Goal: Transaction & Acquisition: Purchase product/service

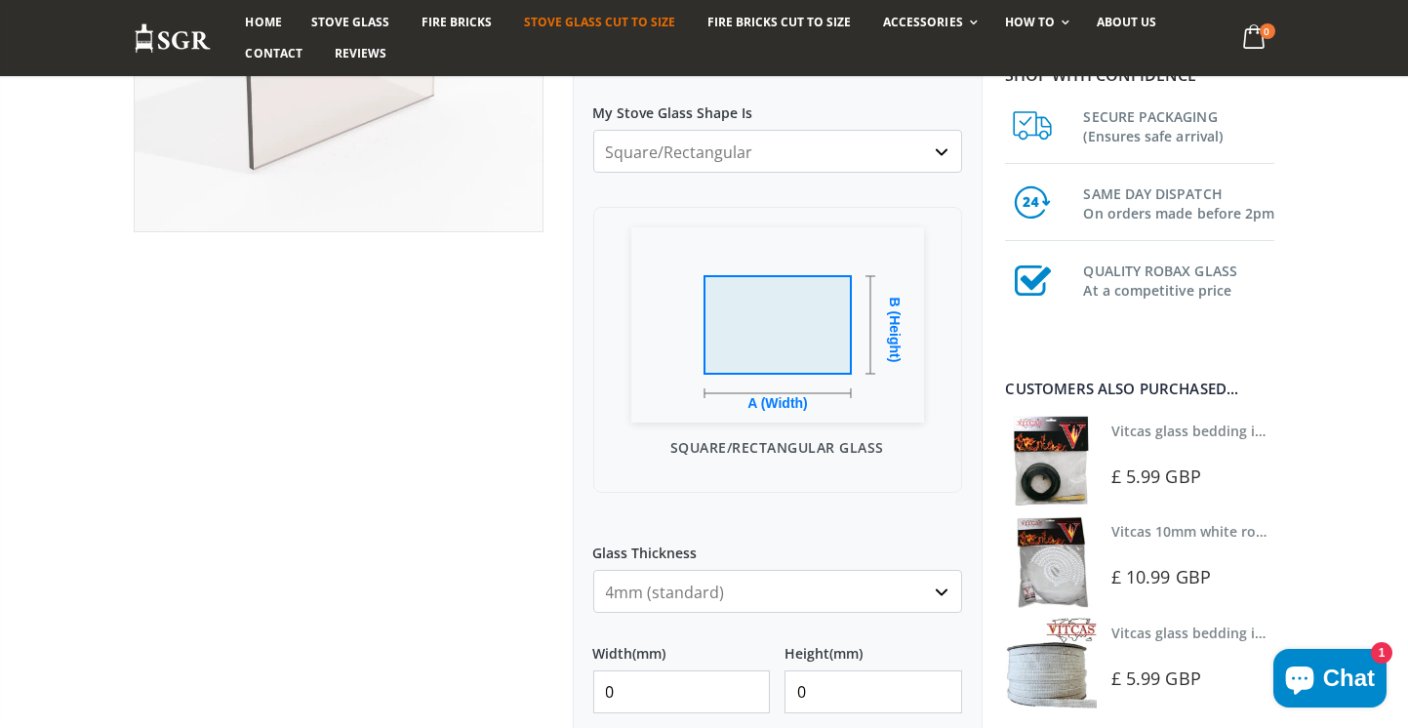
scroll to position [403, 0]
click at [924, 600] on select "4mm (standard) 5mm (gas fires with baffled flue) 3mm (For Use In Stoves With Th…" at bounding box center [777, 592] width 369 height 43
click at [787, 589] on select "4mm (standard) 5mm (gas fires with baffled flue) 3mm (For Use In Stoves With Th…" at bounding box center [777, 589] width 369 height 43
select select "5mm"
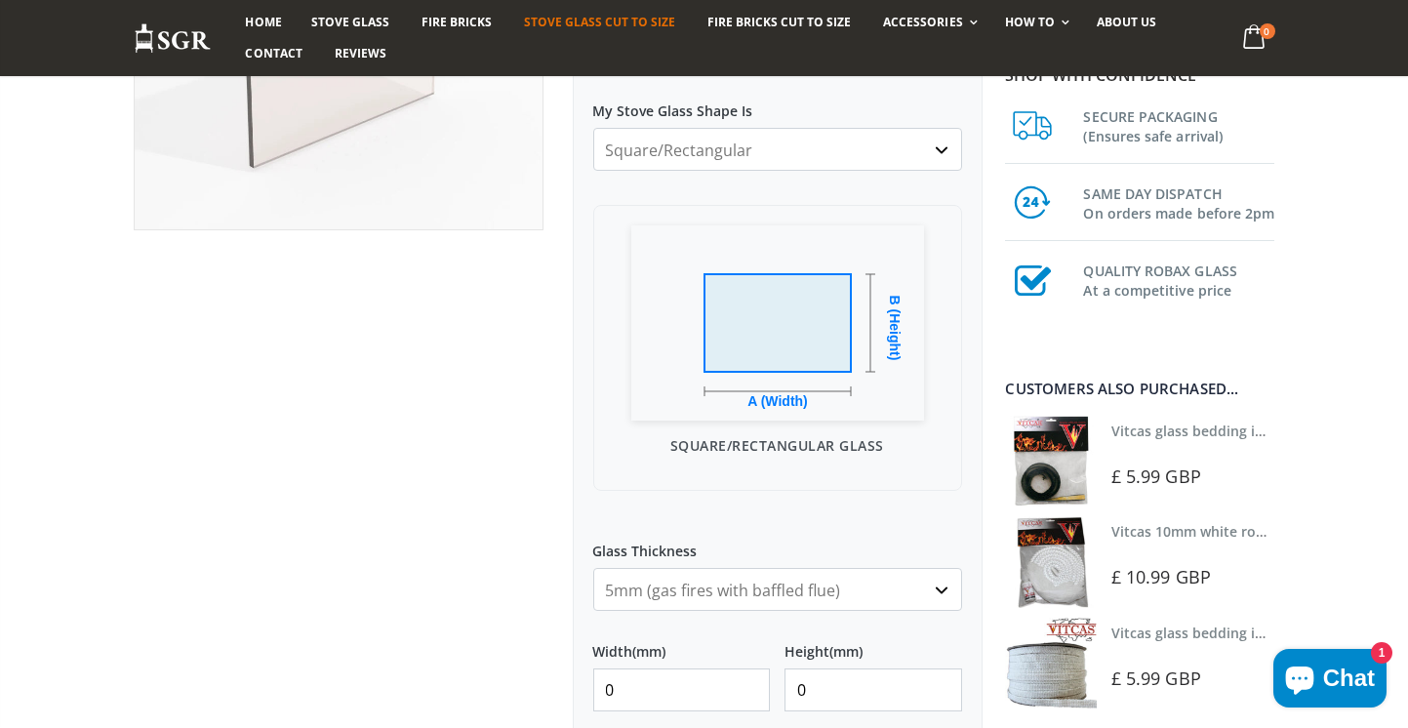
click at [756, 695] on input "0" at bounding box center [682, 690] width 178 height 43
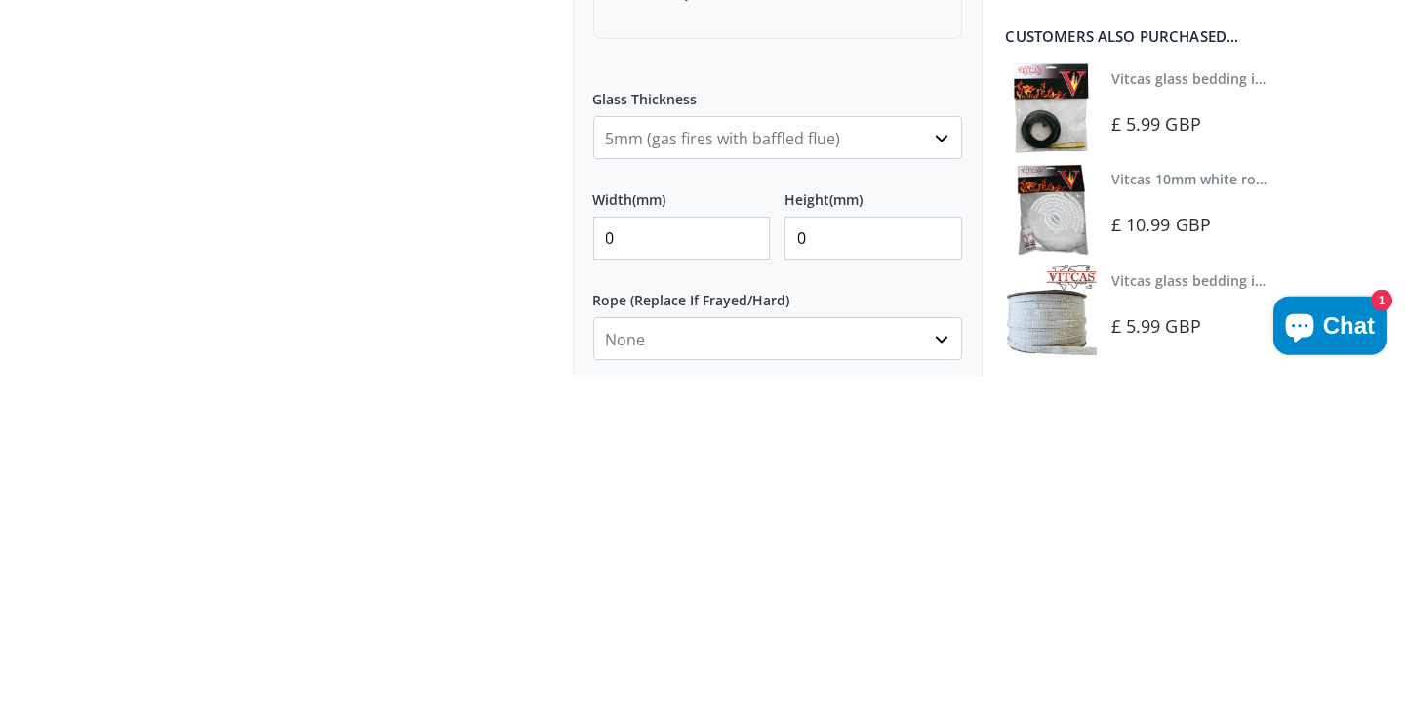
scroll to position [513, 0]
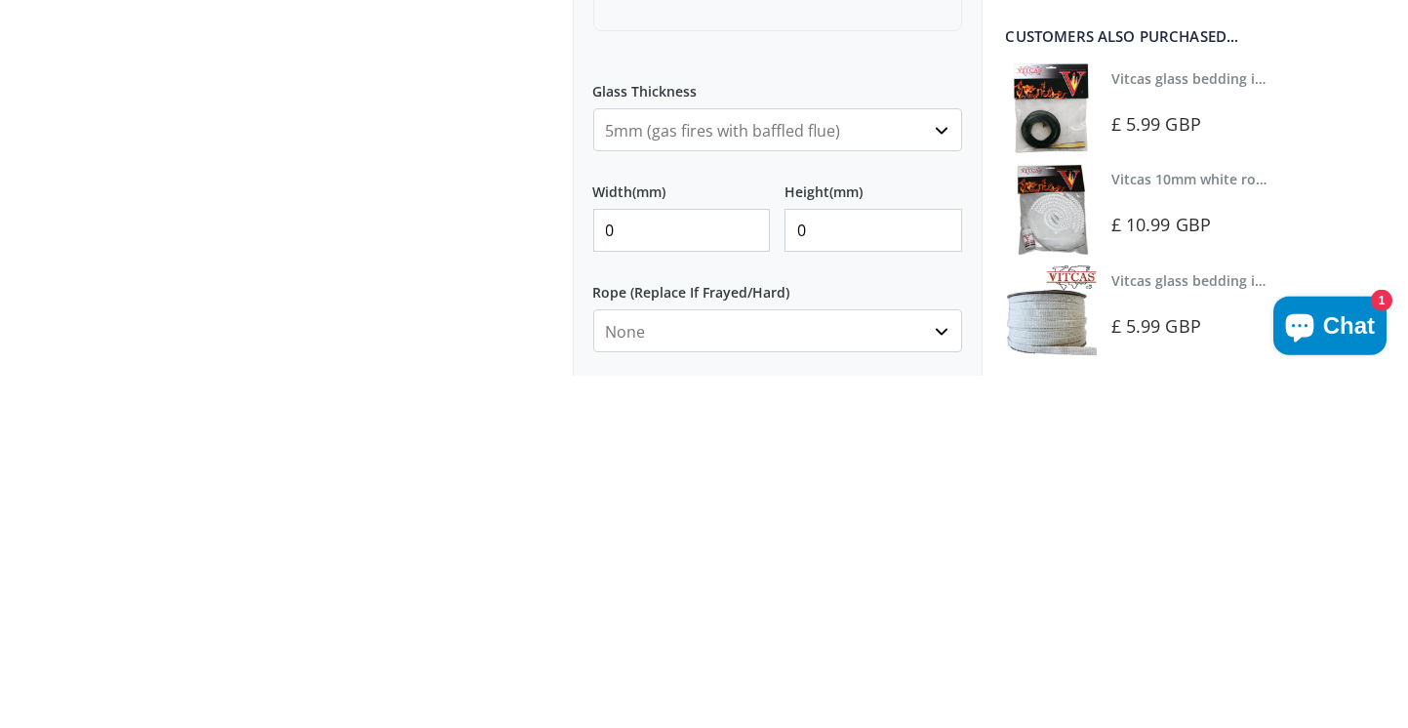
click at [675, 589] on input "0" at bounding box center [682, 582] width 178 height 43
type input "0"
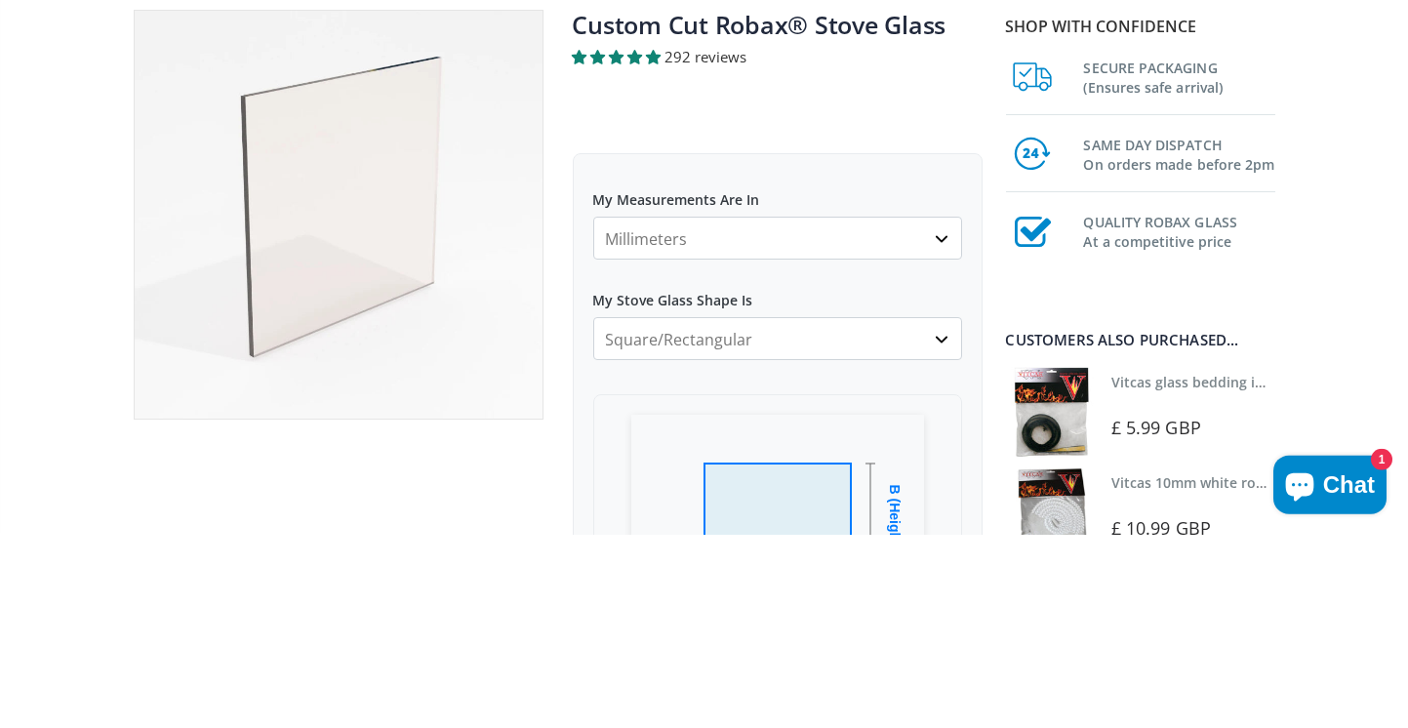
scroll to position [23, 0]
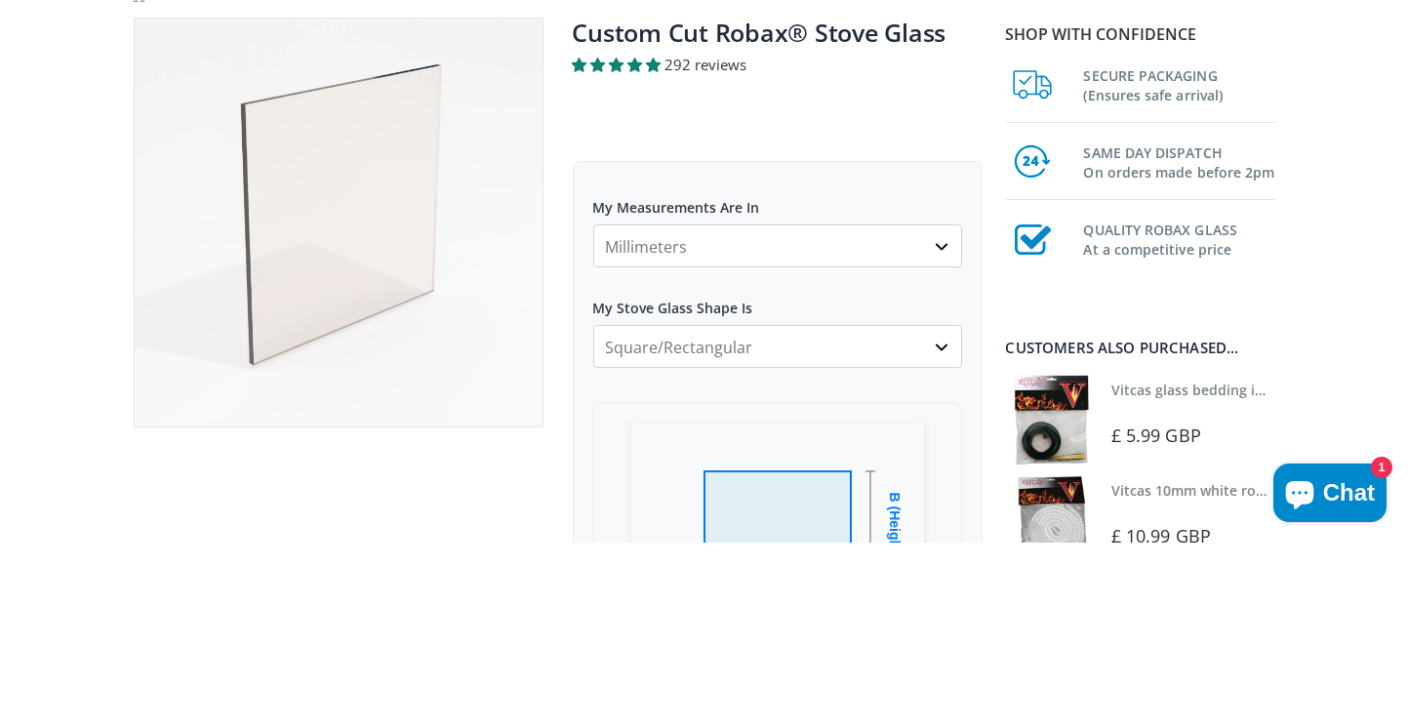
click at [932, 531] on select "Square/Rectangular Arched Half Arch Both Top Corners Cut Single Corner Cut Slop…" at bounding box center [777, 531] width 369 height 43
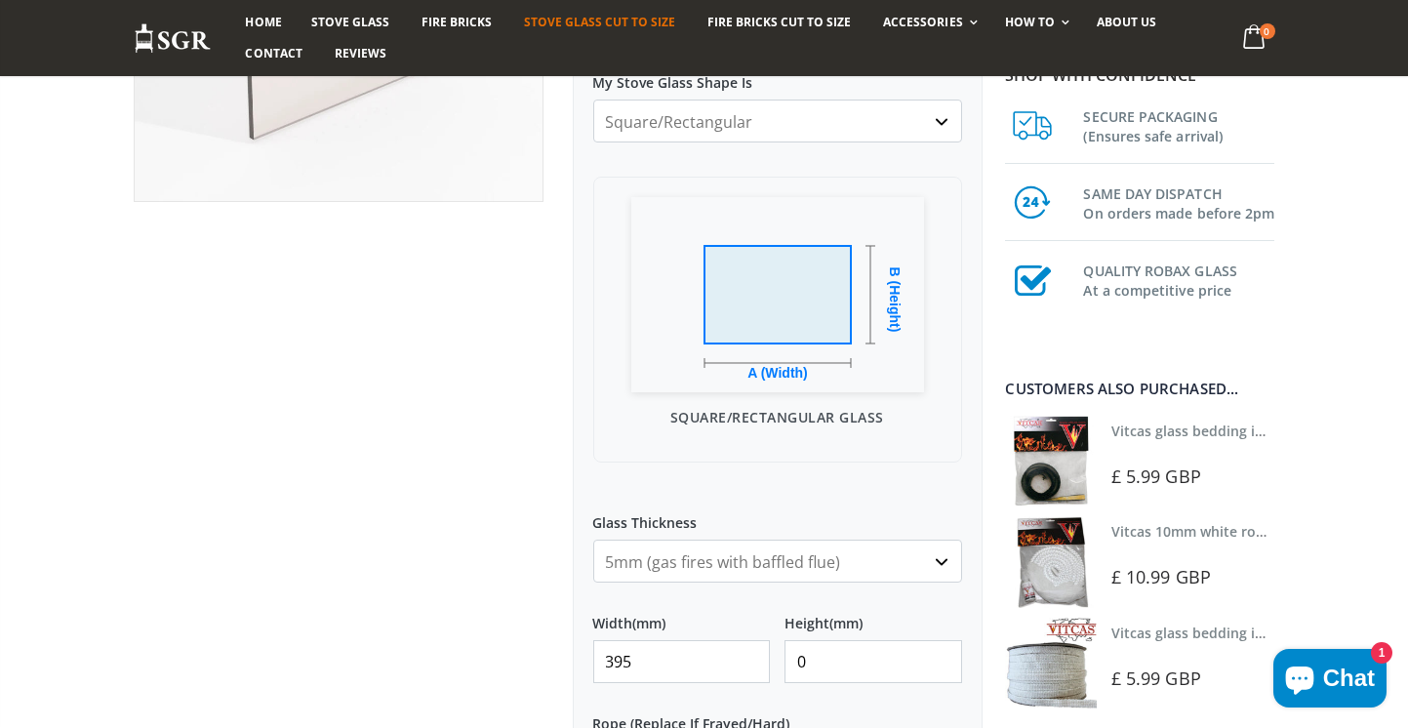
scroll to position [440, 0]
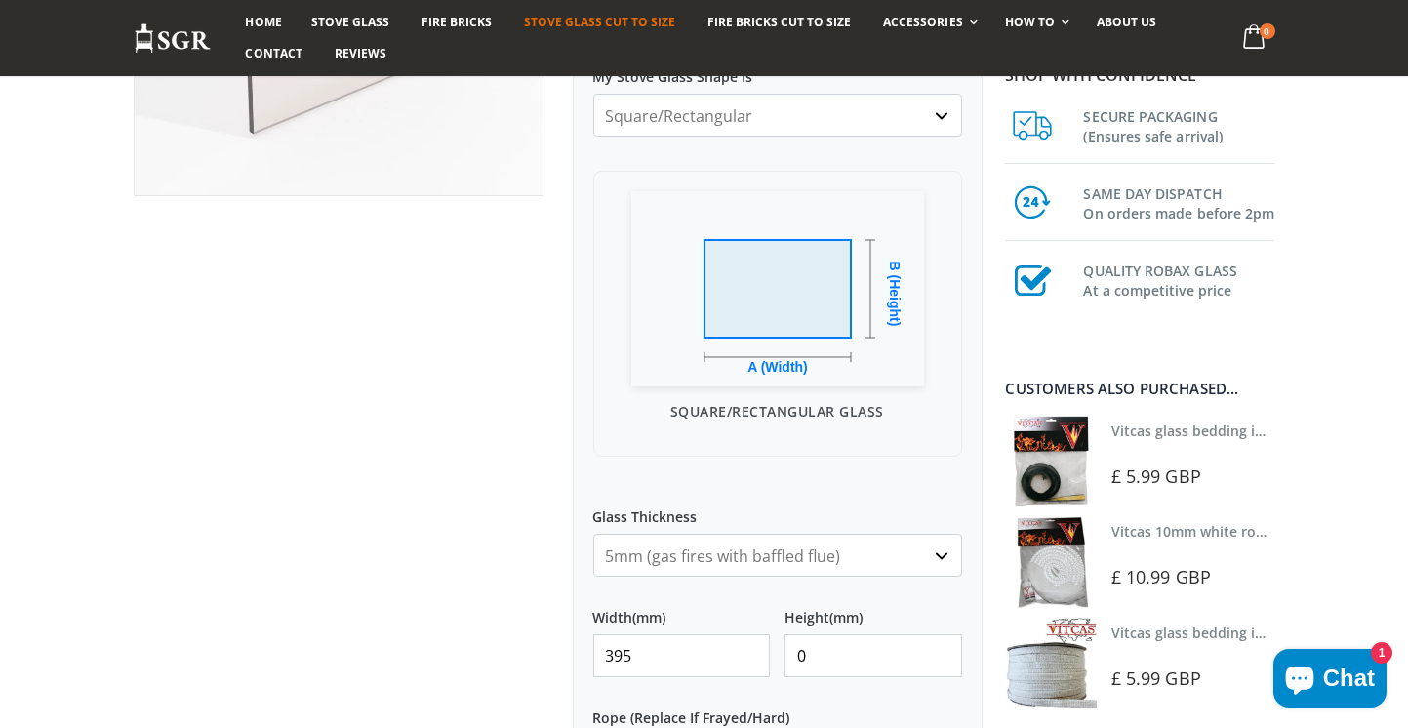
click at [727, 661] on input "395" at bounding box center [682, 655] width 178 height 43
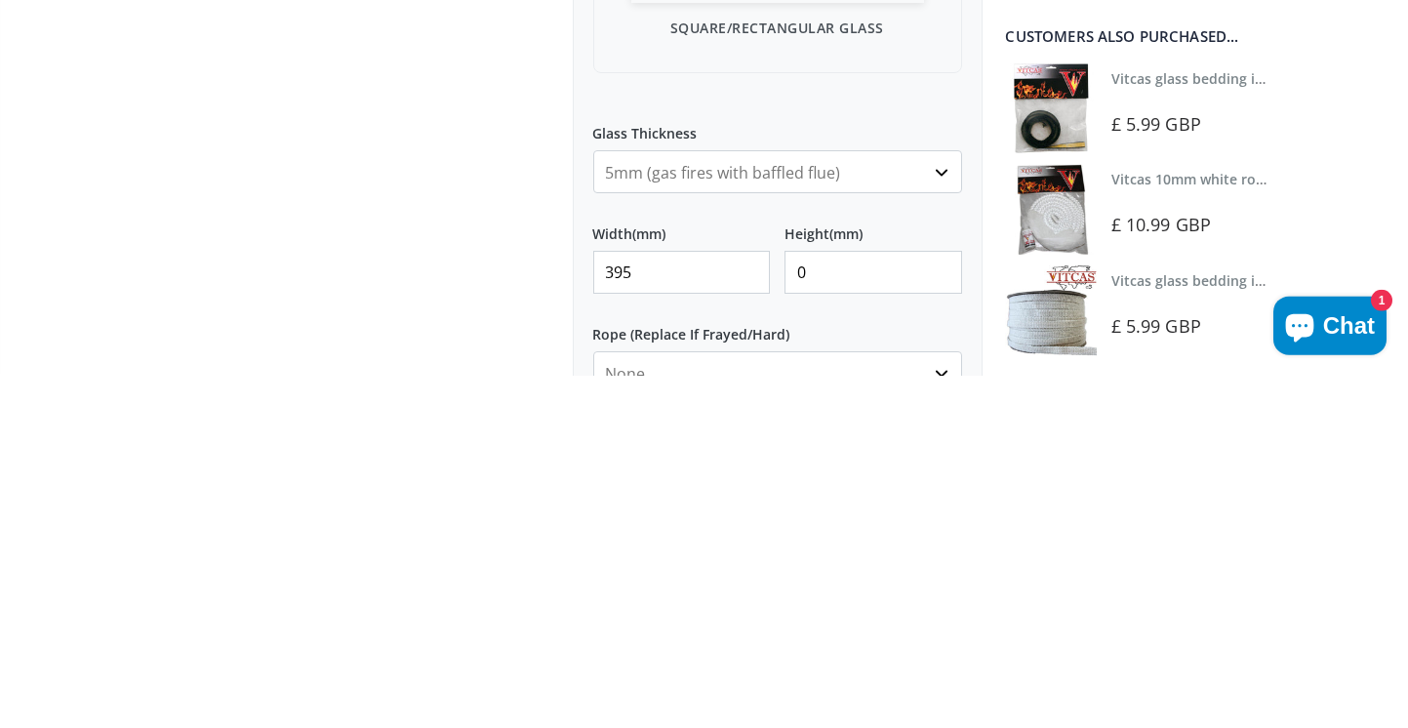
scroll to position [513, 0]
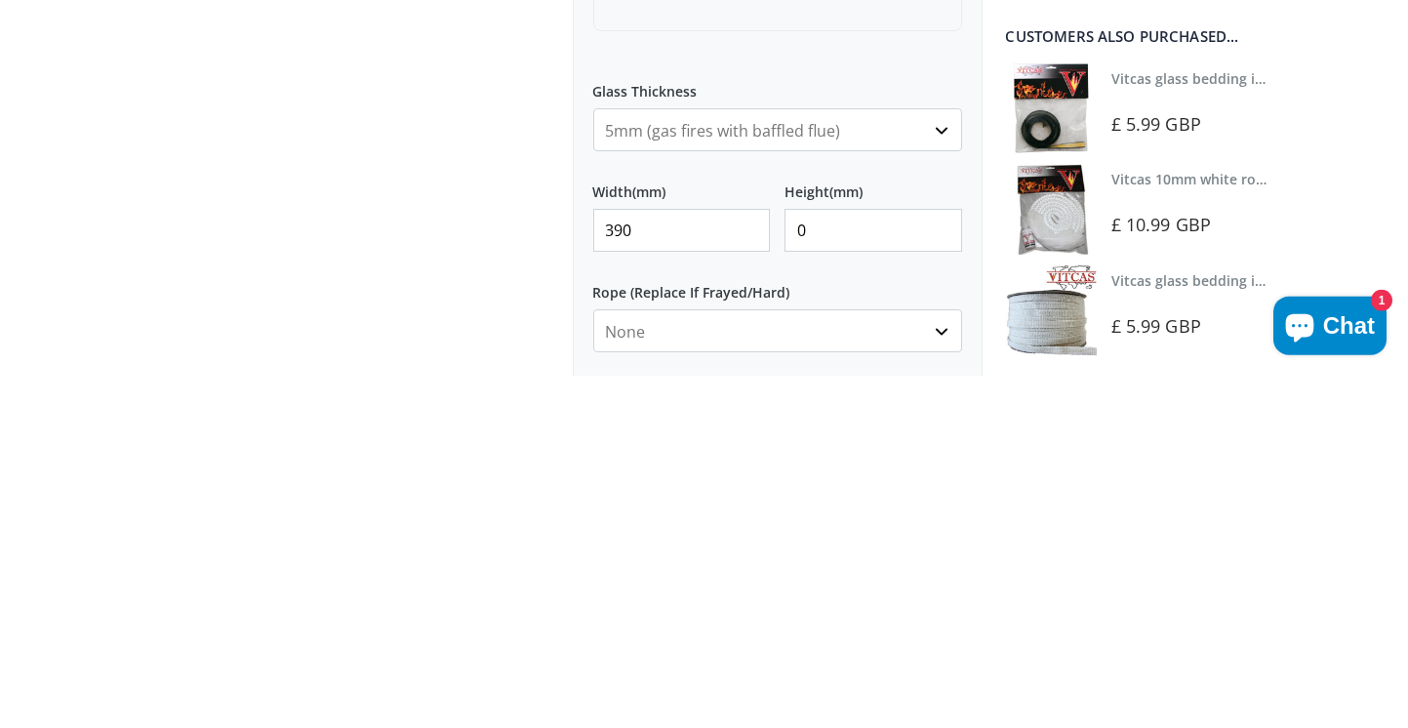
type input "390"
click at [957, 569] on input "0" at bounding box center [874, 582] width 178 height 43
type input "0"
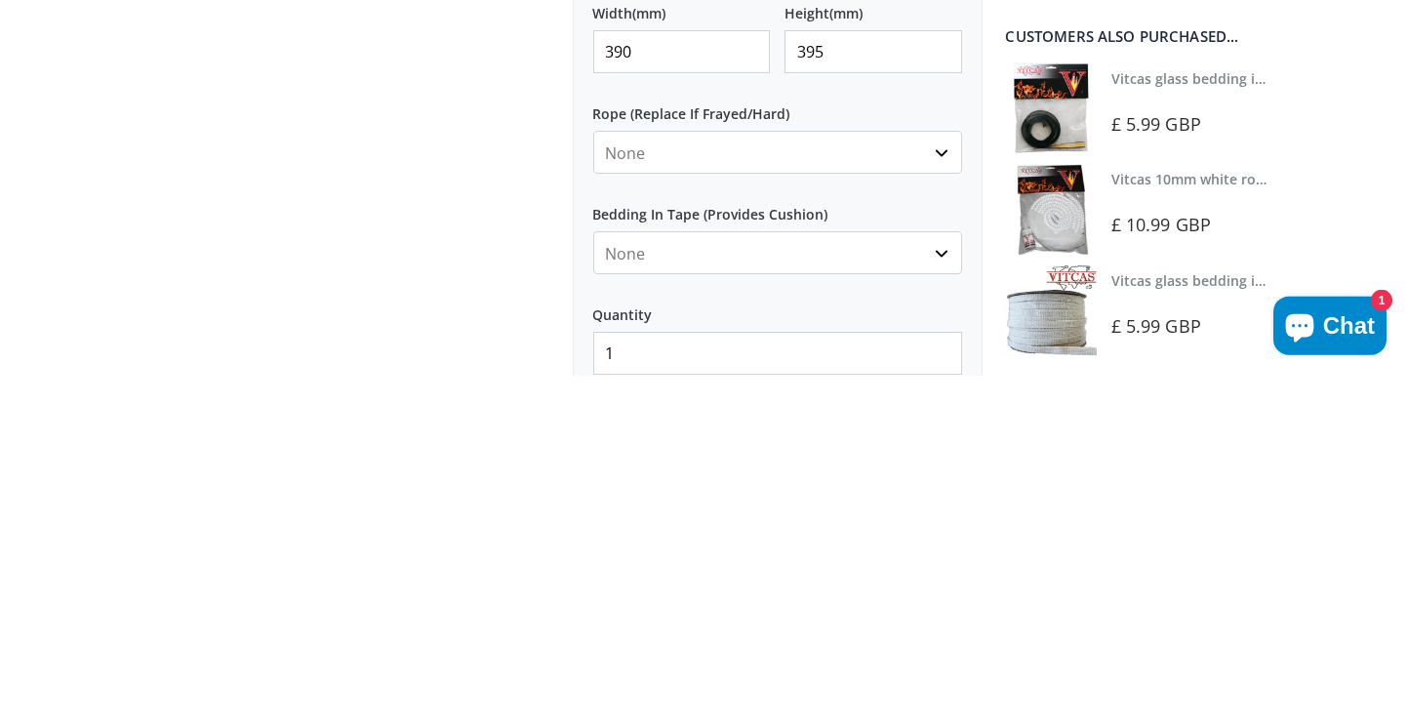
scroll to position [694, 0]
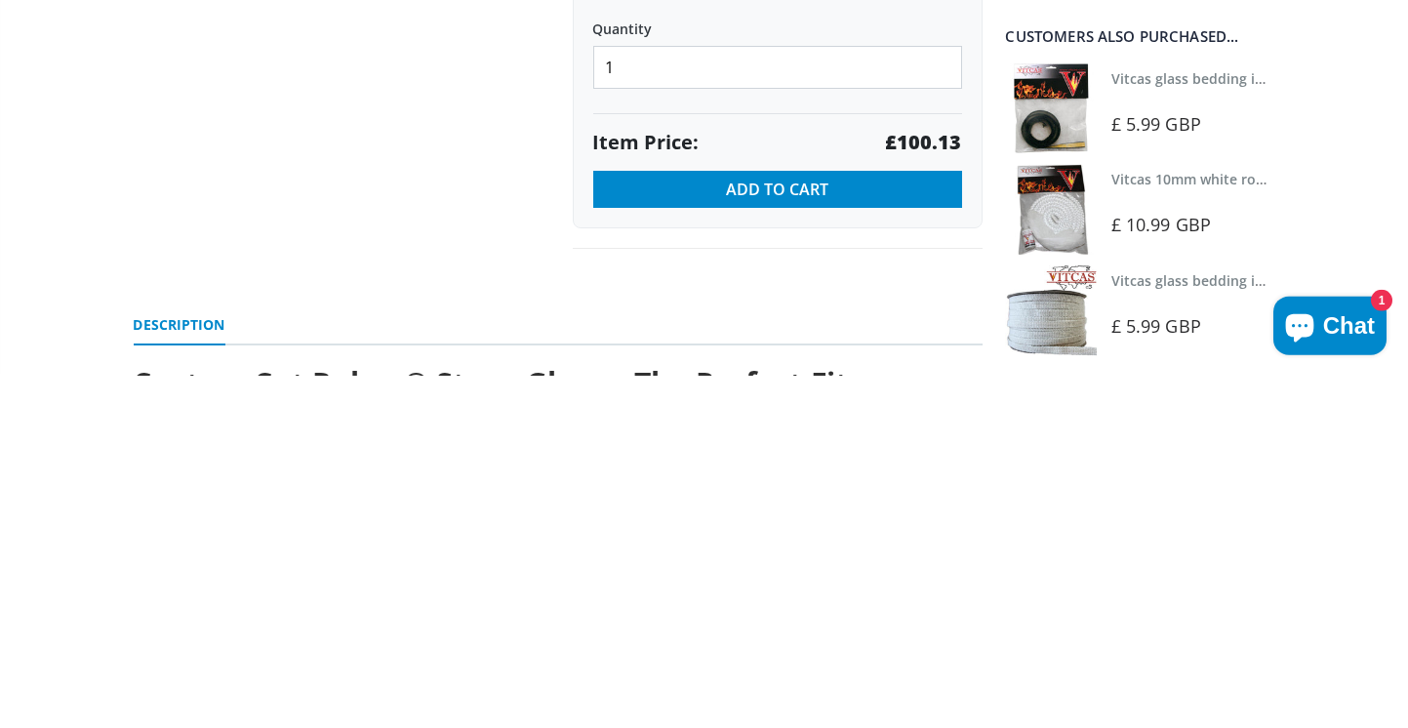
type input "395"
click at [774, 539] on span "Add to Cart" at bounding box center [777, 541] width 102 height 21
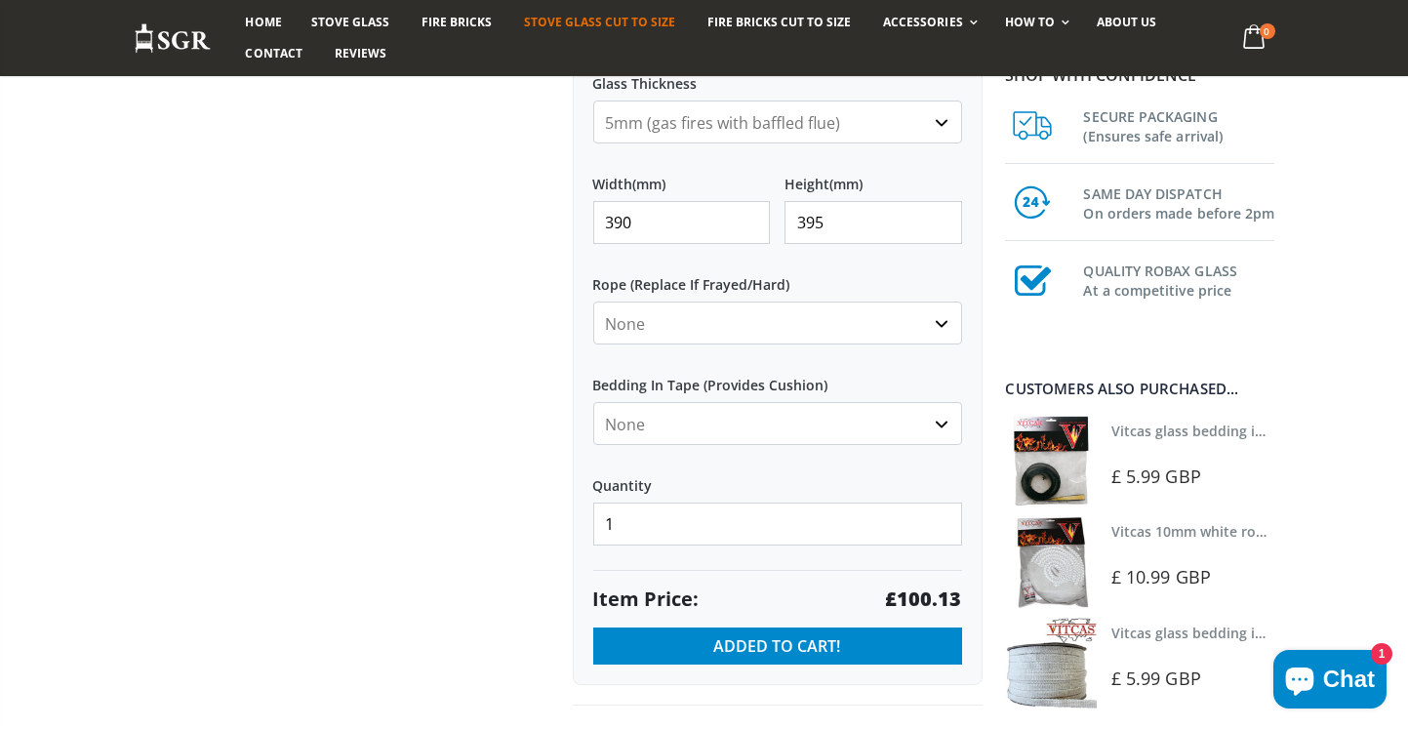
scroll to position [831, 0]
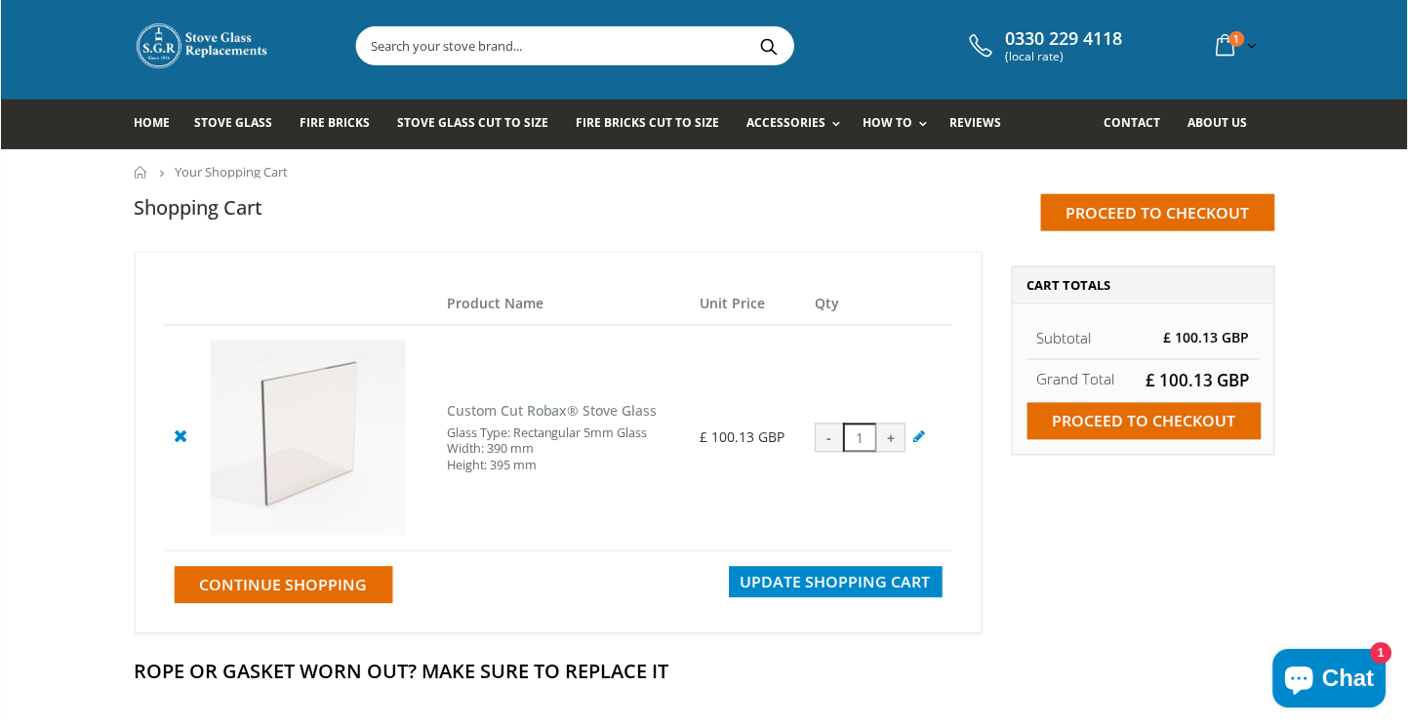
scroll to position [33, 0]
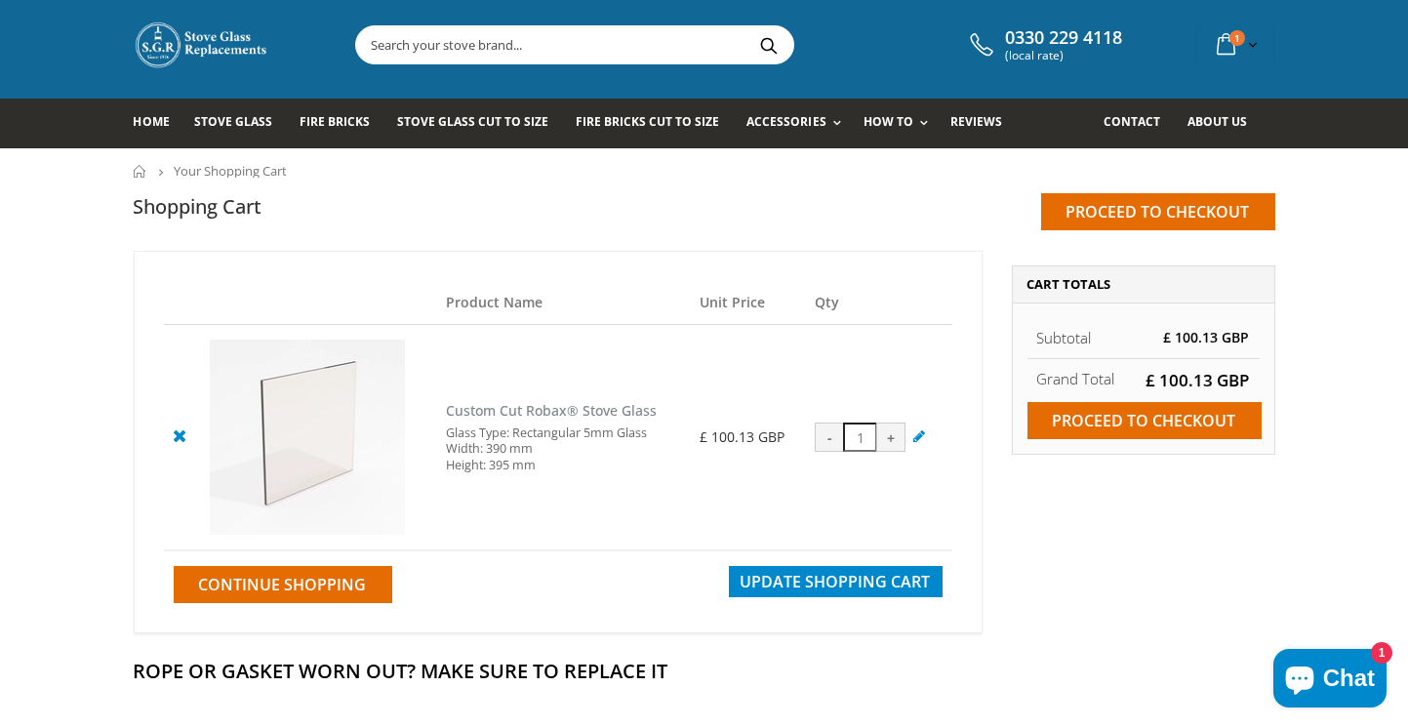
click at [1143, 427] on input "Proceed to checkout" at bounding box center [1145, 420] width 234 height 37
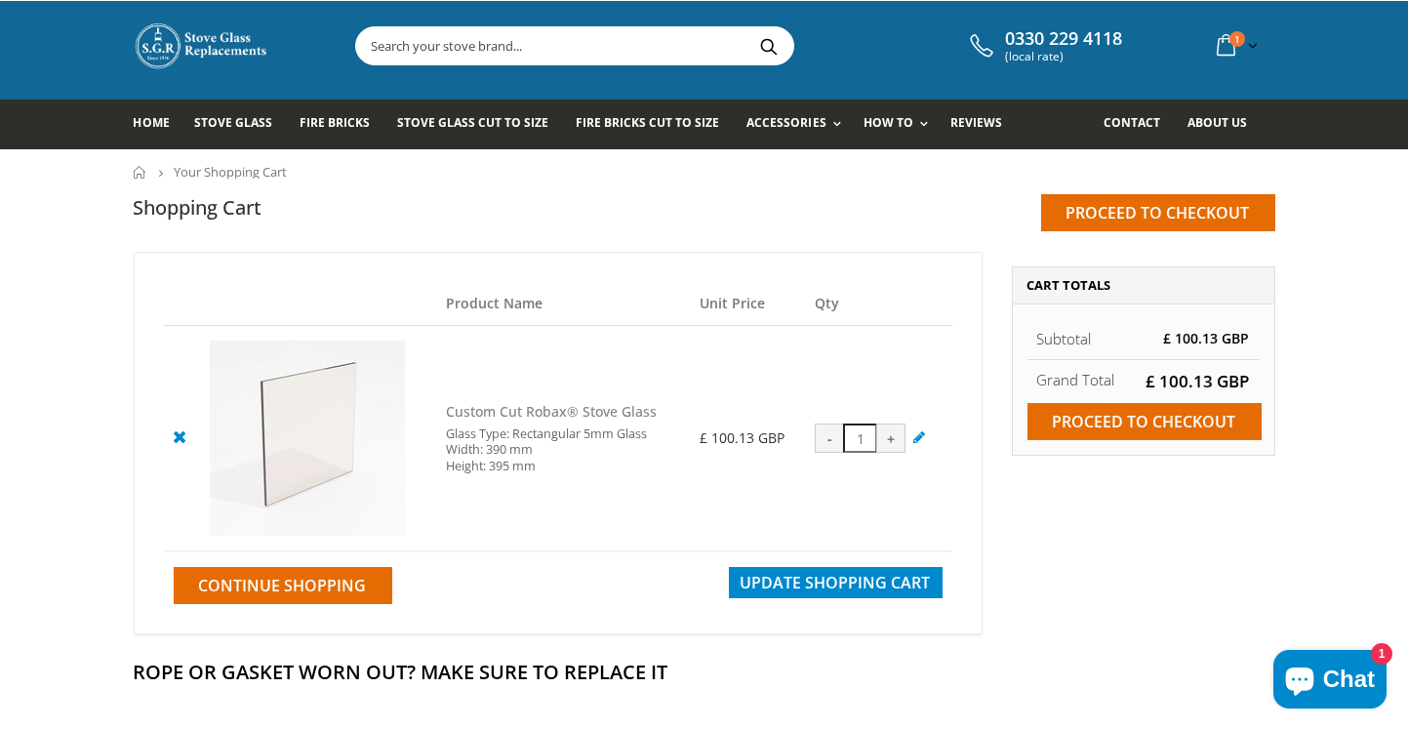
scroll to position [115, 0]
